Goal: Information Seeking & Learning: Learn about a topic

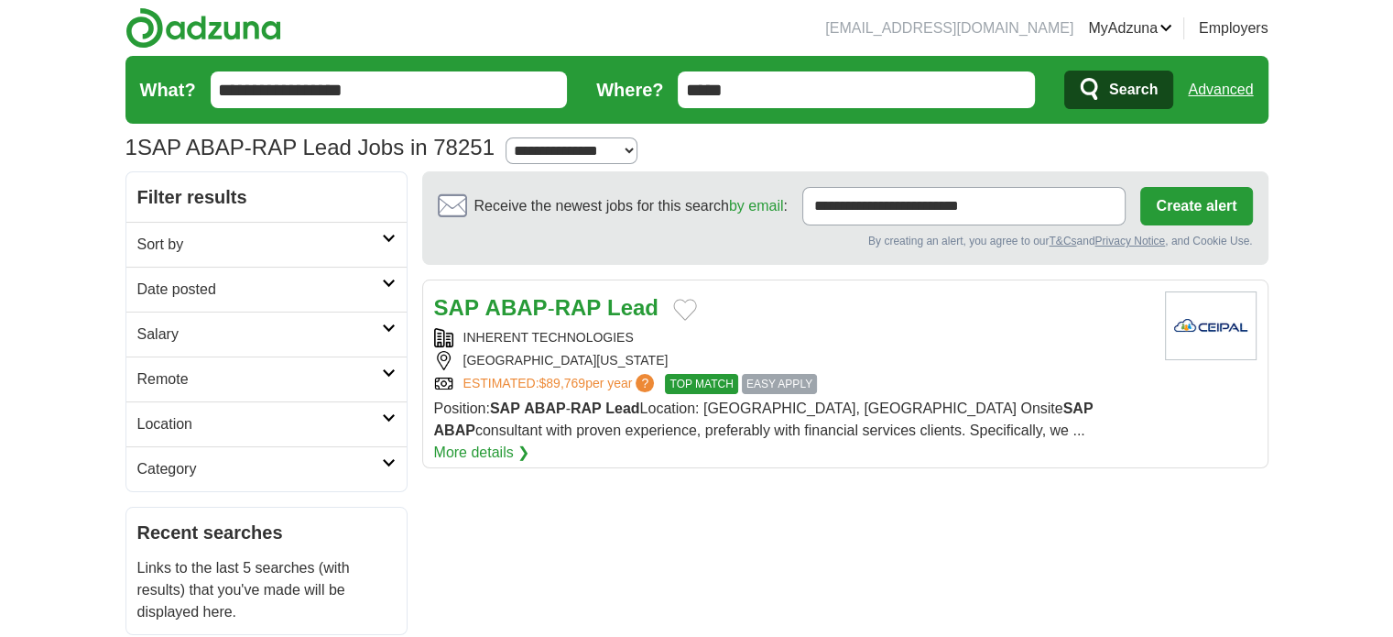
click at [626, 318] on strong "Lead" at bounding box center [632, 307] width 51 height 25
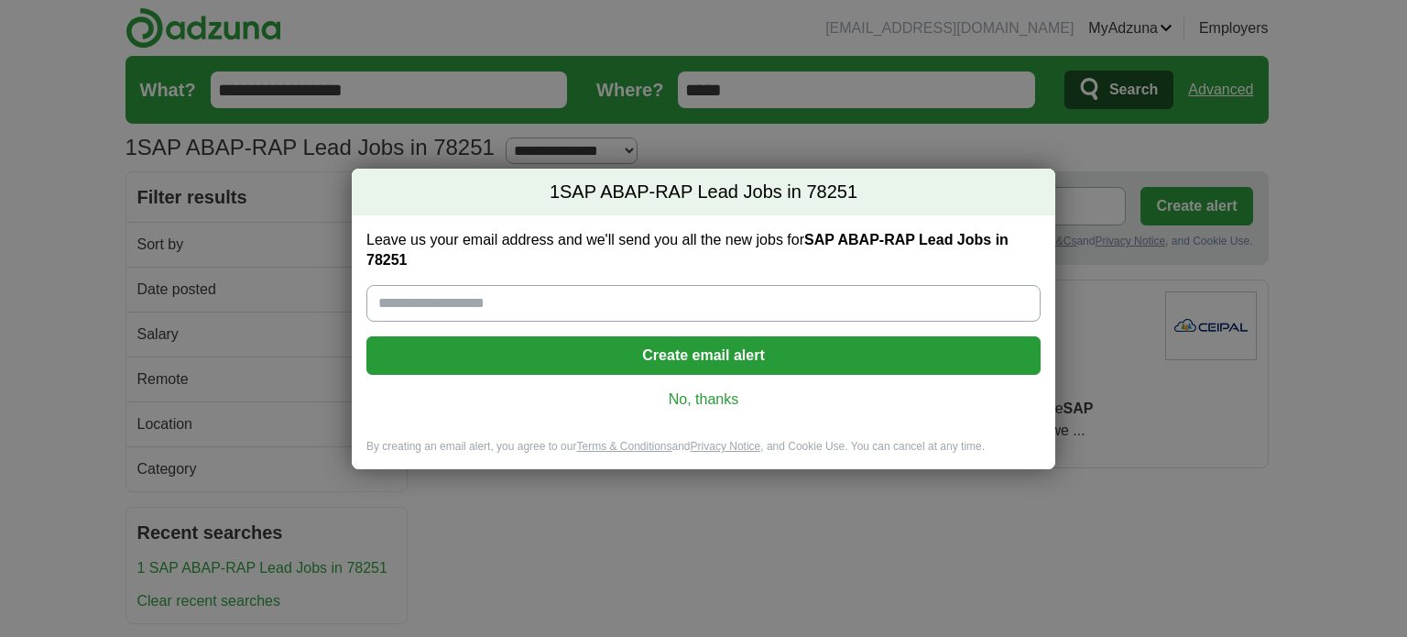
click at [695, 392] on link "No, thanks" at bounding box center [703, 399] width 645 height 20
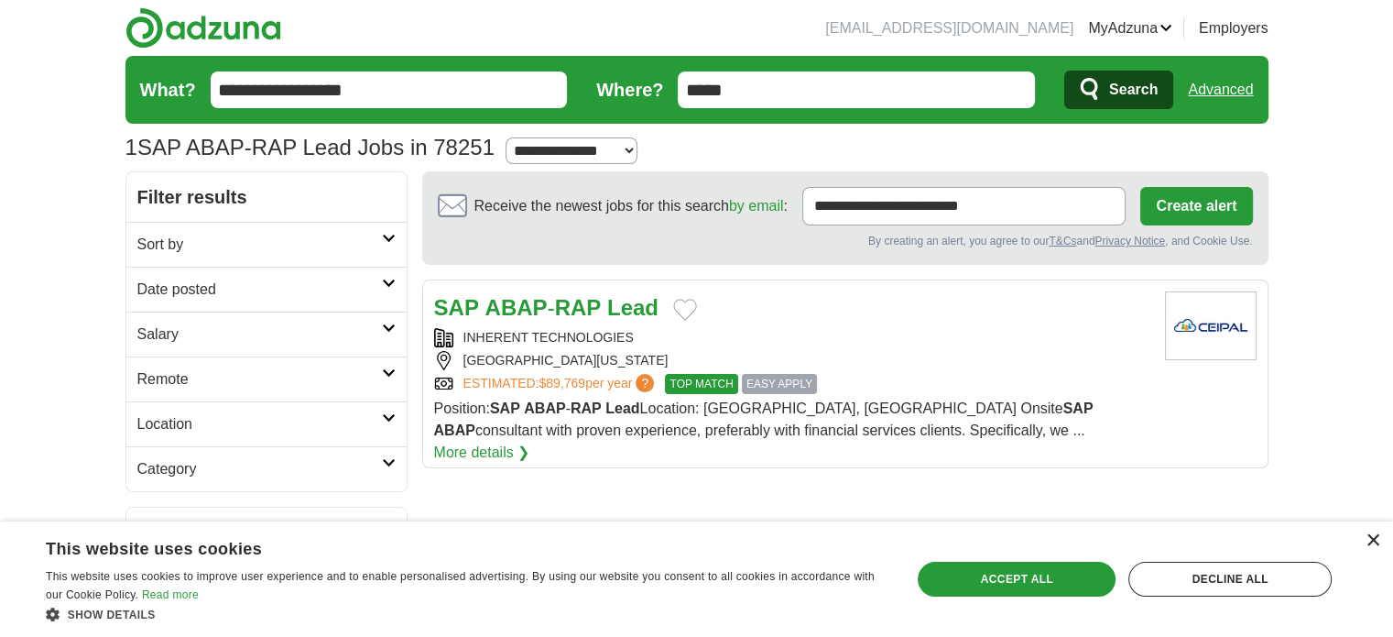
click at [1369, 541] on div "×" at bounding box center [1373, 541] width 14 height 14
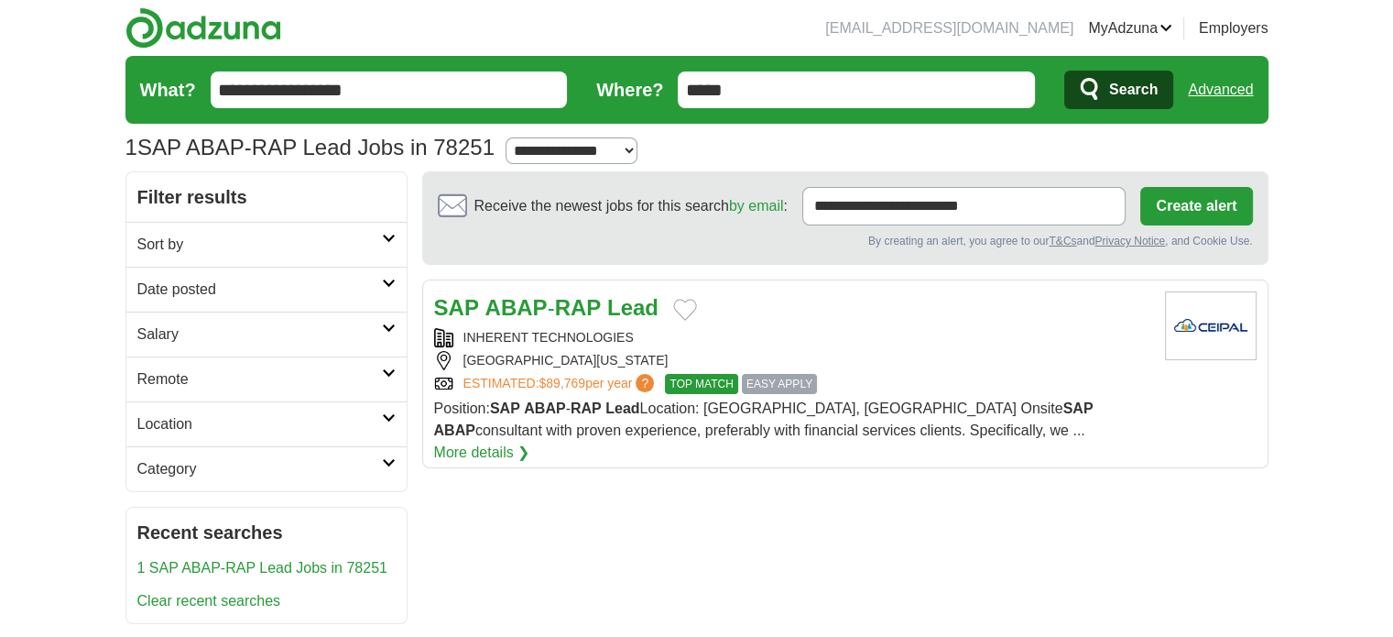
click at [501, 306] on strong "ABAP" at bounding box center [516, 307] width 62 height 25
